Goal: Answer question/provide support: Share knowledge or assist other users

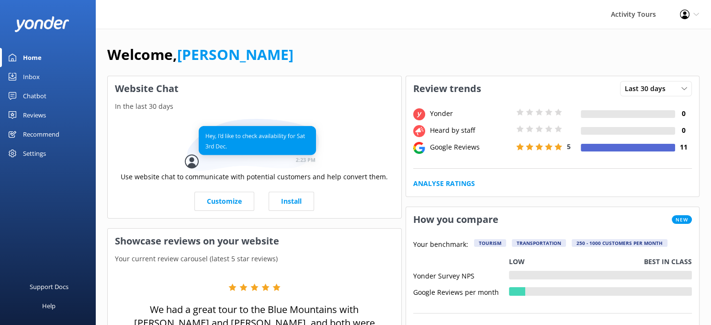
click at [31, 114] on div "Reviews" at bounding box center [34, 114] width 23 height 19
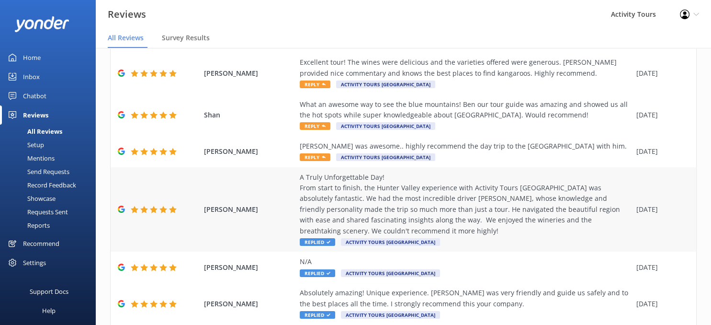
scroll to position [233, 0]
click at [315, 156] on span "Reply" at bounding box center [315, 157] width 31 height 8
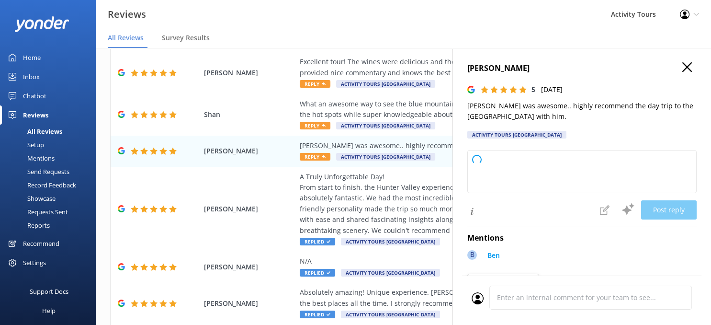
type textarea "Thank you so much for recommending our Blue Mountains day trip! We're glad to h…"
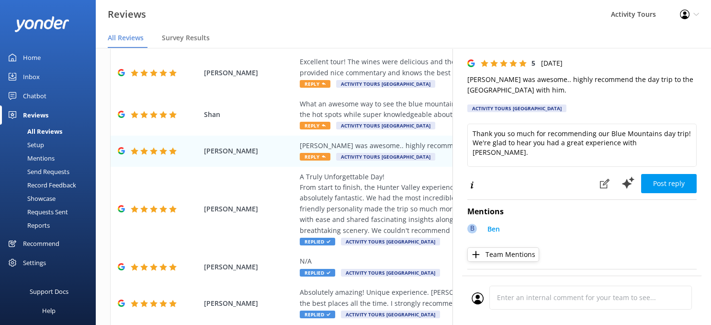
scroll to position [38, 0]
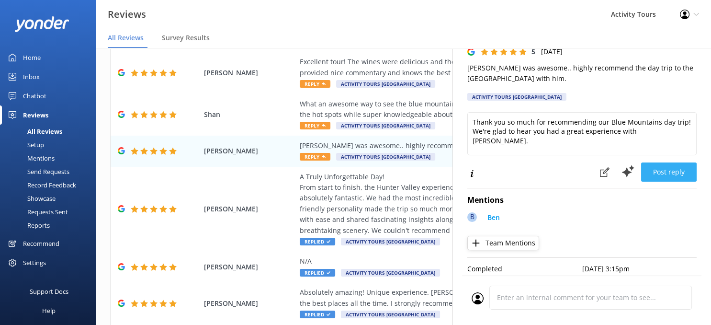
click at [660, 164] on button "Post reply" at bounding box center [669, 171] width 56 height 19
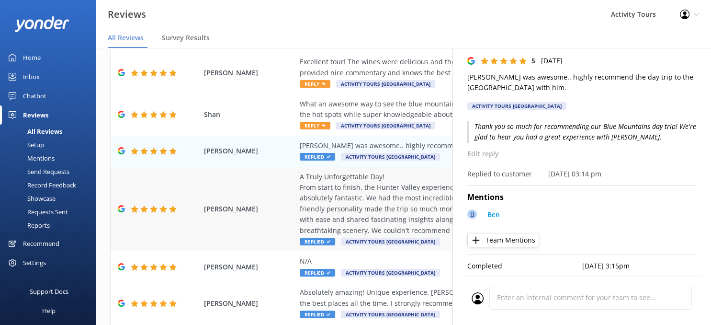
scroll to position [29, 0]
click at [309, 125] on span "Reply" at bounding box center [315, 126] width 31 height 8
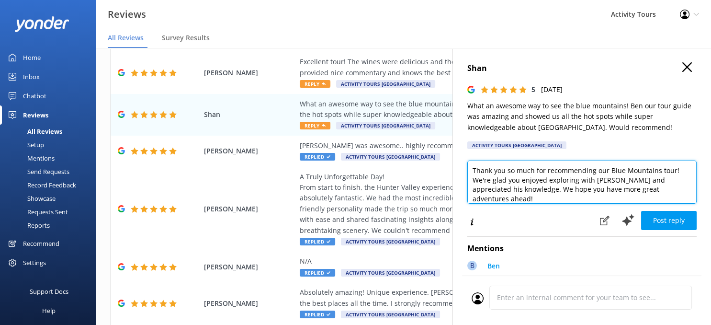
click at [514, 174] on textarea "Thank you so much for recommending our Blue Mountains tour! We're glad you enjo…" at bounding box center [581, 181] width 229 height 43
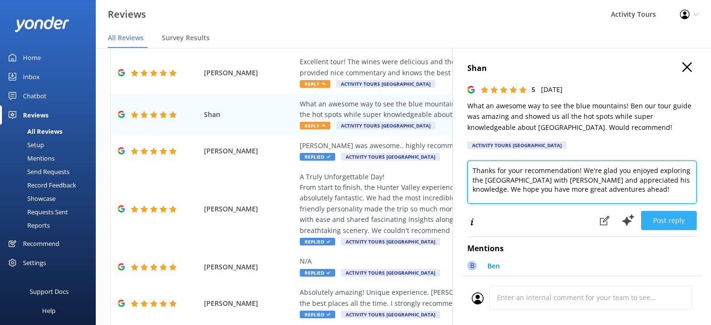
type textarea "Thanks for your recommendation! We're glad you enjoyed exploring the [GEOGRAPHI…"
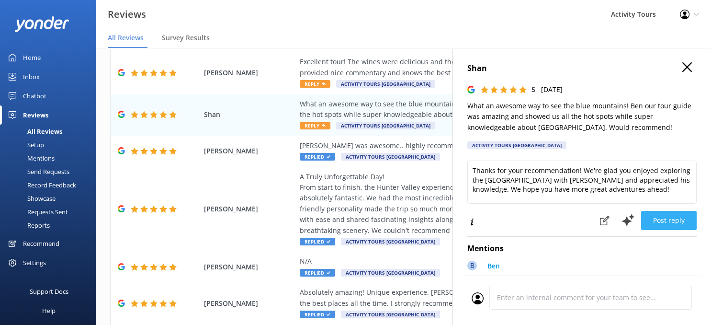
click at [668, 211] on button "Post reply" at bounding box center [669, 220] width 56 height 19
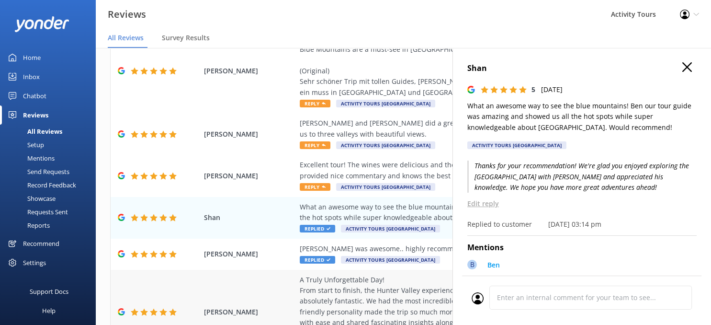
scroll to position [109, 0]
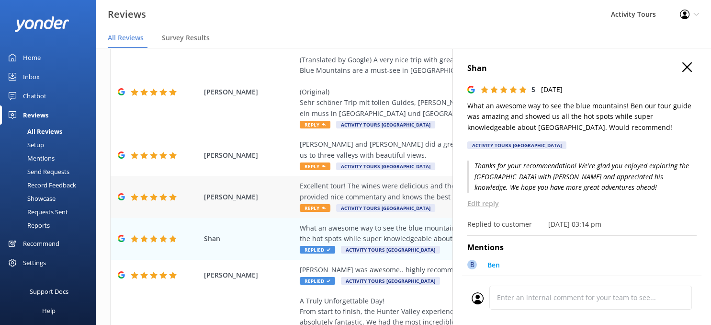
click at [311, 208] on span "Reply" at bounding box center [315, 208] width 31 height 8
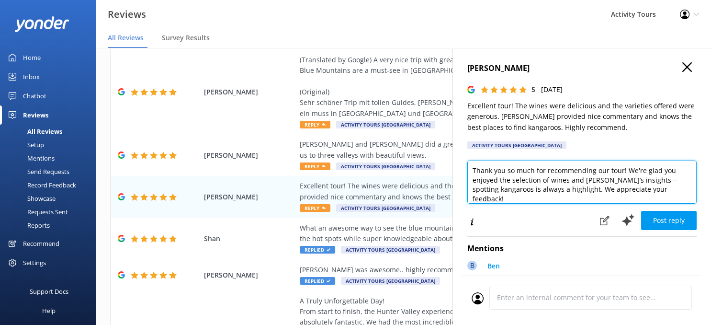
click at [524, 170] on textarea "Thank you so much for recommending our tour! We're glad you enjoyed the selecti…" at bounding box center [581, 181] width 229 height 43
type textarea "Thank you so much for your recommendation! We're glad you enjoyed the selection…"
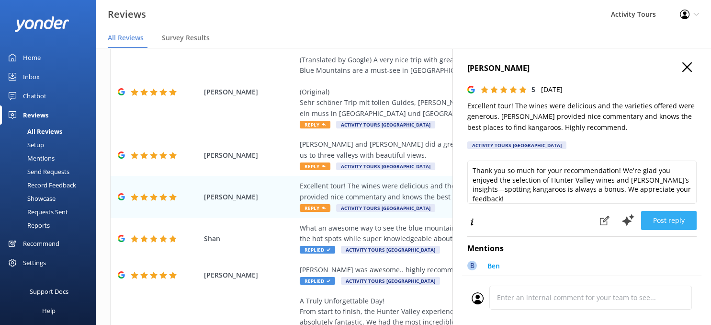
click at [665, 213] on button "Post reply" at bounding box center [669, 220] width 56 height 19
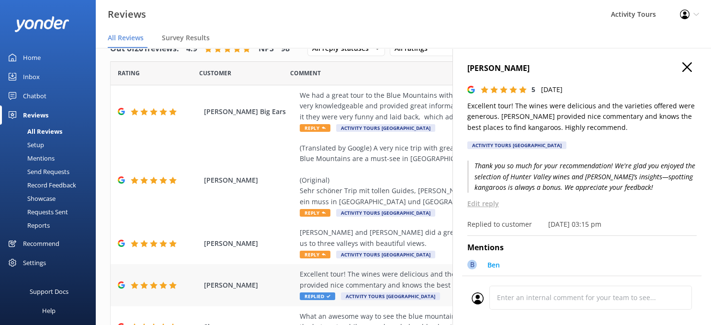
scroll to position [0, 0]
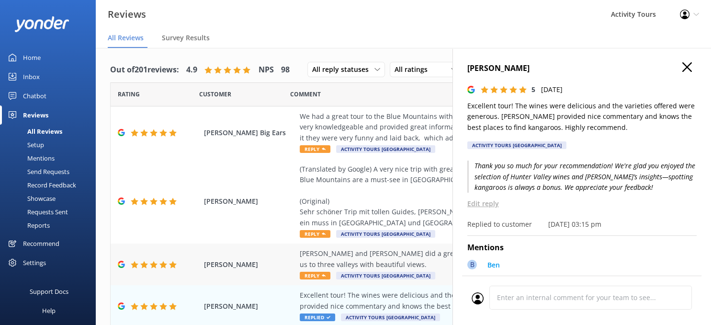
click at [311, 275] on span "Reply" at bounding box center [315, 276] width 31 height 8
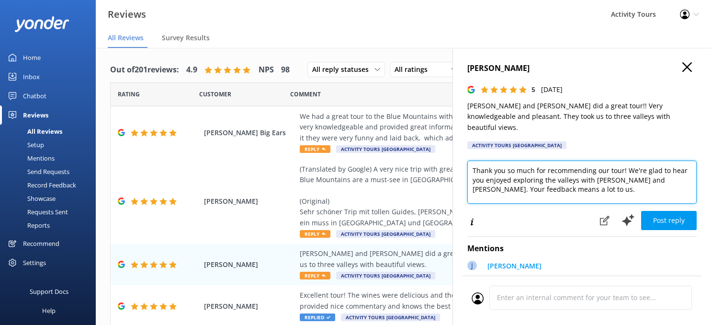
click at [514, 165] on textarea "Thank you so much for recommending our tour! We're glad to hear you enjoyed exp…" at bounding box center [581, 181] width 229 height 43
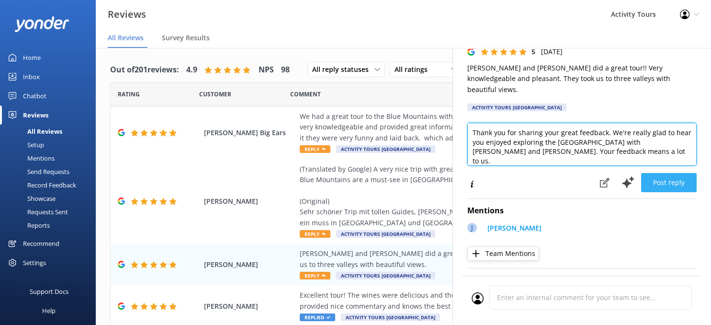
type textarea "Thank you for sharing your great feedback. We're really glad to hear you enjoye…"
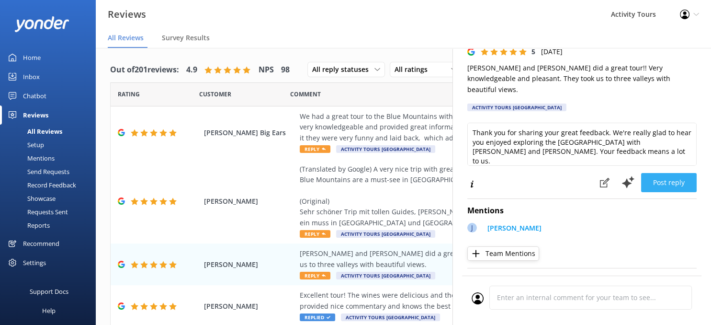
click at [672, 173] on button "Post reply" at bounding box center [669, 182] width 56 height 19
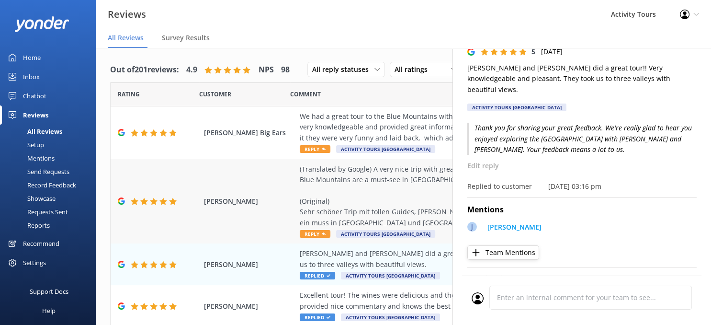
click at [312, 235] on span "Reply" at bounding box center [315, 234] width 31 height 8
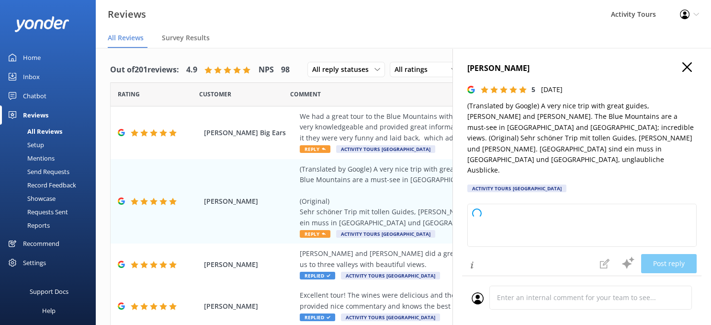
type textarea "Thank you so much for recommending our Blue Mountains tour! We're delighted you…"
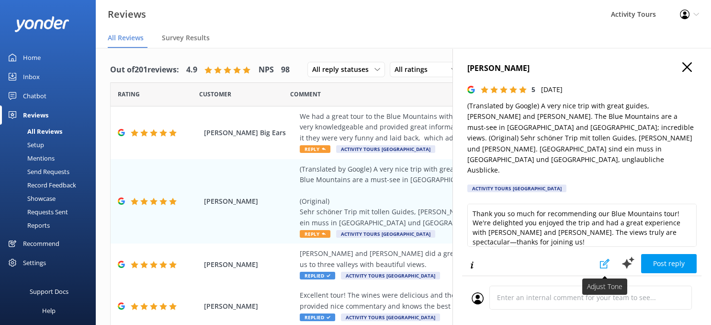
click at [604, 259] on icon at bounding box center [605, 264] width 10 height 10
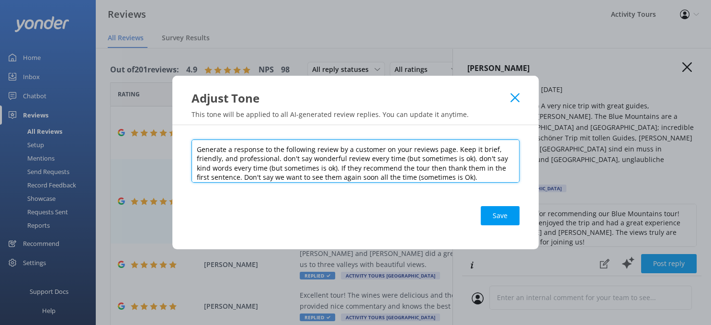
click at [284, 153] on textarea "Generate a response to the following review by a customer on your reviews page.…" at bounding box center [356, 160] width 328 height 43
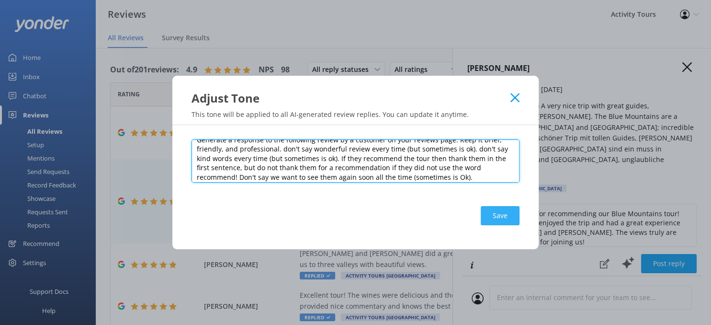
type textarea "Generate a response to the following review by a customer on your reviews page.…"
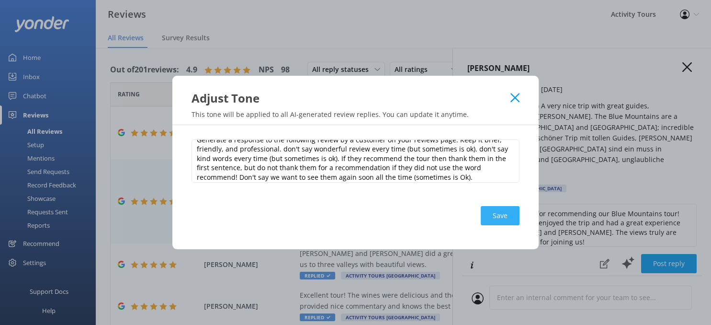
click at [502, 209] on button "Save" at bounding box center [500, 215] width 39 height 19
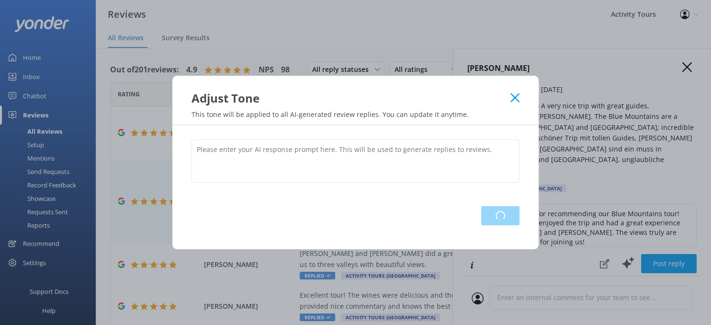
scroll to position [0, 0]
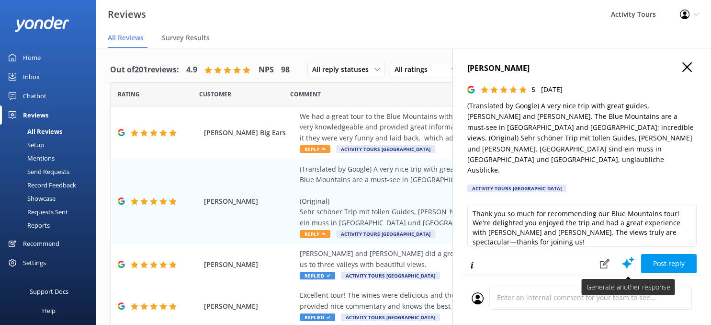
click at [628, 255] on icon at bounding box center [628, 262] width 14 height 14
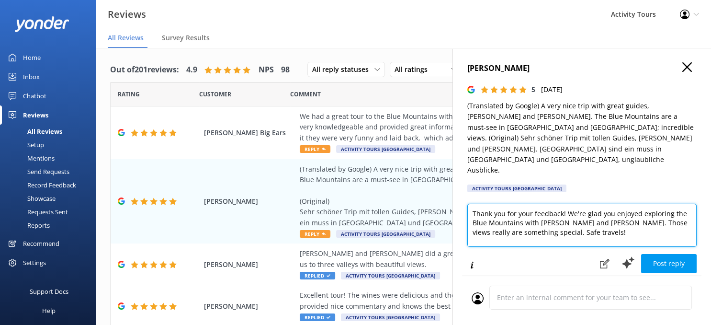
click at [560, 204] on textarea "Thank you for your feedback! We're glad you enjoyed exploring the Blue Mountain…" at bounding box center [581, 225] width 229 height 43
click at [547, 204] on textarea "Thank you for your feedback! We're glad you enjoyed exploring the [GEOGRAPHIC_D…" at bounding box center [581, 225] width 229 height 43
type textarea "Thank you for your feedback! We're glad you enjoyed exploring the [GEOGRAPHIC_D…"
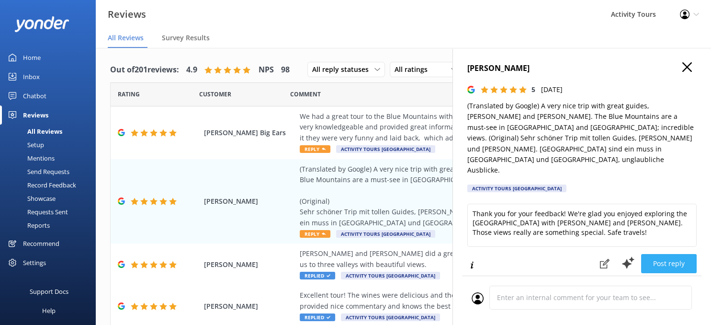
click at [665, 254] on button "Post reply" at bounding box center [669, 263] width 56 height 19
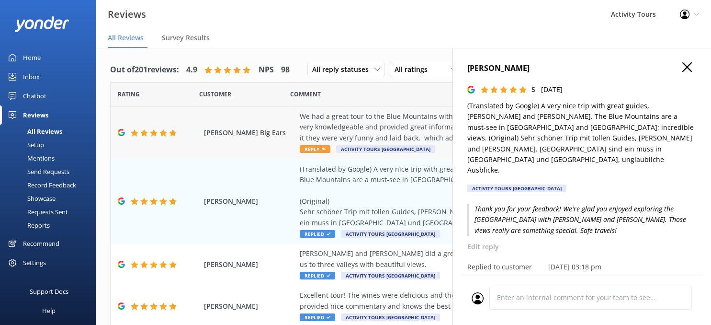
click at [314, 148] on span "Reply" at bounding box center [315, 149] width 31 height 8
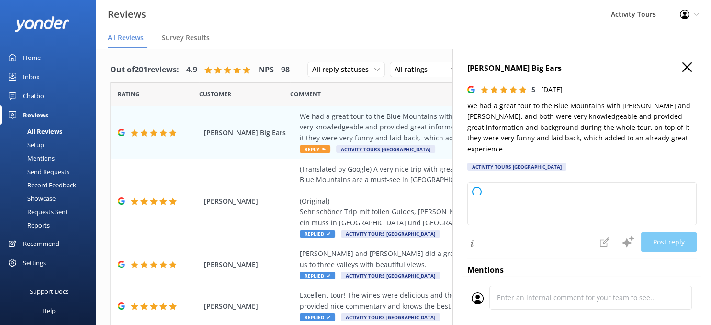
type textarea "Thank you for sharing your experience! We're glad to hear that [PERSON_NAME] an…"
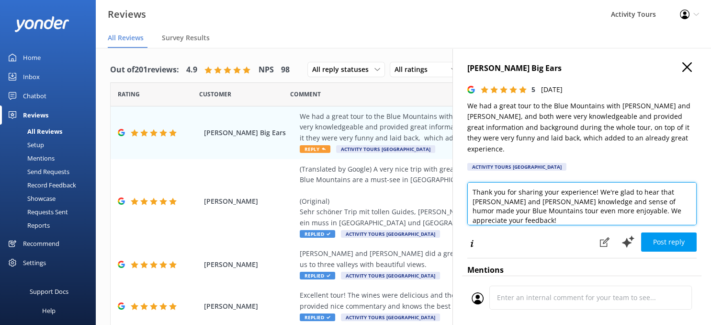
click at [605, 200] on textarea "Thank you for sharing your experience! We're glad to hear that [PERSON_NAME] an…" at bounding box center [581, 203] width 229 height 43
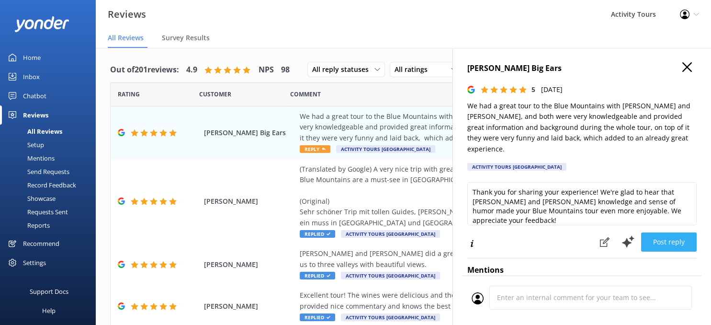
click at [668, 232] on button "Post reply" at bounding box center [669, 241] width 56 height 19
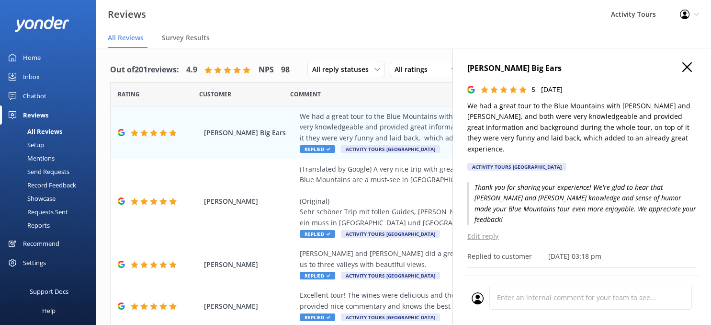
click at [687, 68] on use "button" at bounding box center [687, 67] width 10 height 10
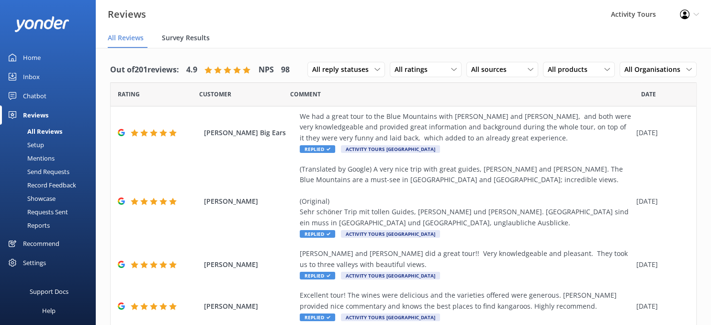
click at [183, 35] on span "Survey Results" at bounding box center [186, 38] width 48 height 10
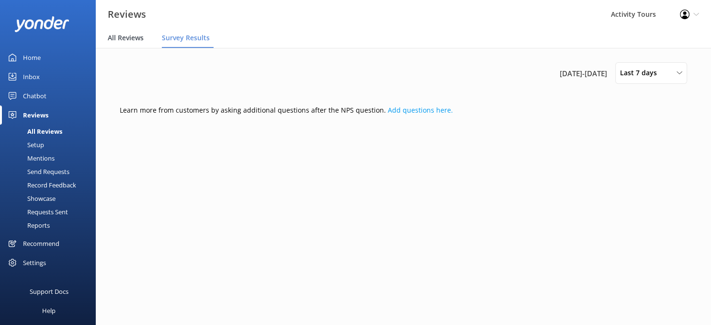
click at [133, 37] on span "All Reviews" at bounding box center [126, 38] width 36 height 10
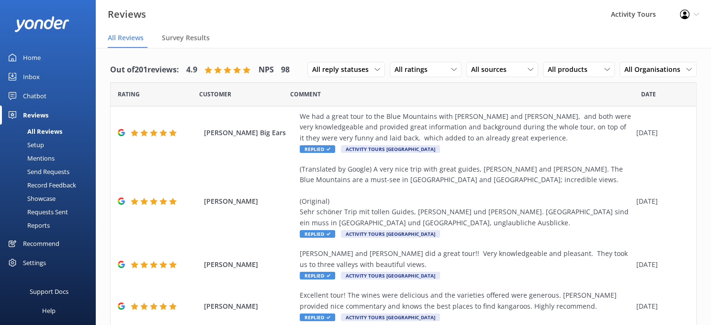
click at [695, 12] on icon at bounding box center [696, 14] width 6 height 6
click at [646, 65] on link "Logout" at bounding box center [664, 66] width 96 height 24
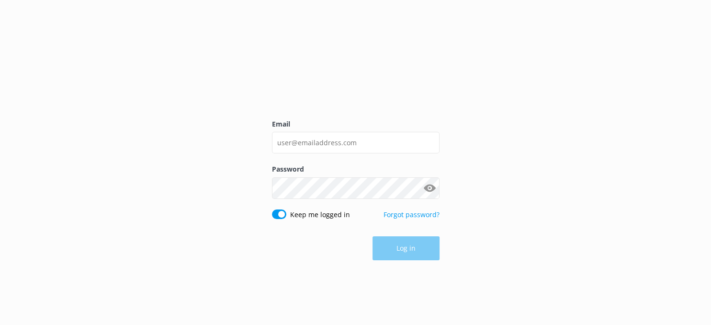
type input "[PERSON_NAME][EMAIL_ADDRESS][DOMAIN_NAME]"
